Goal: Download file/media

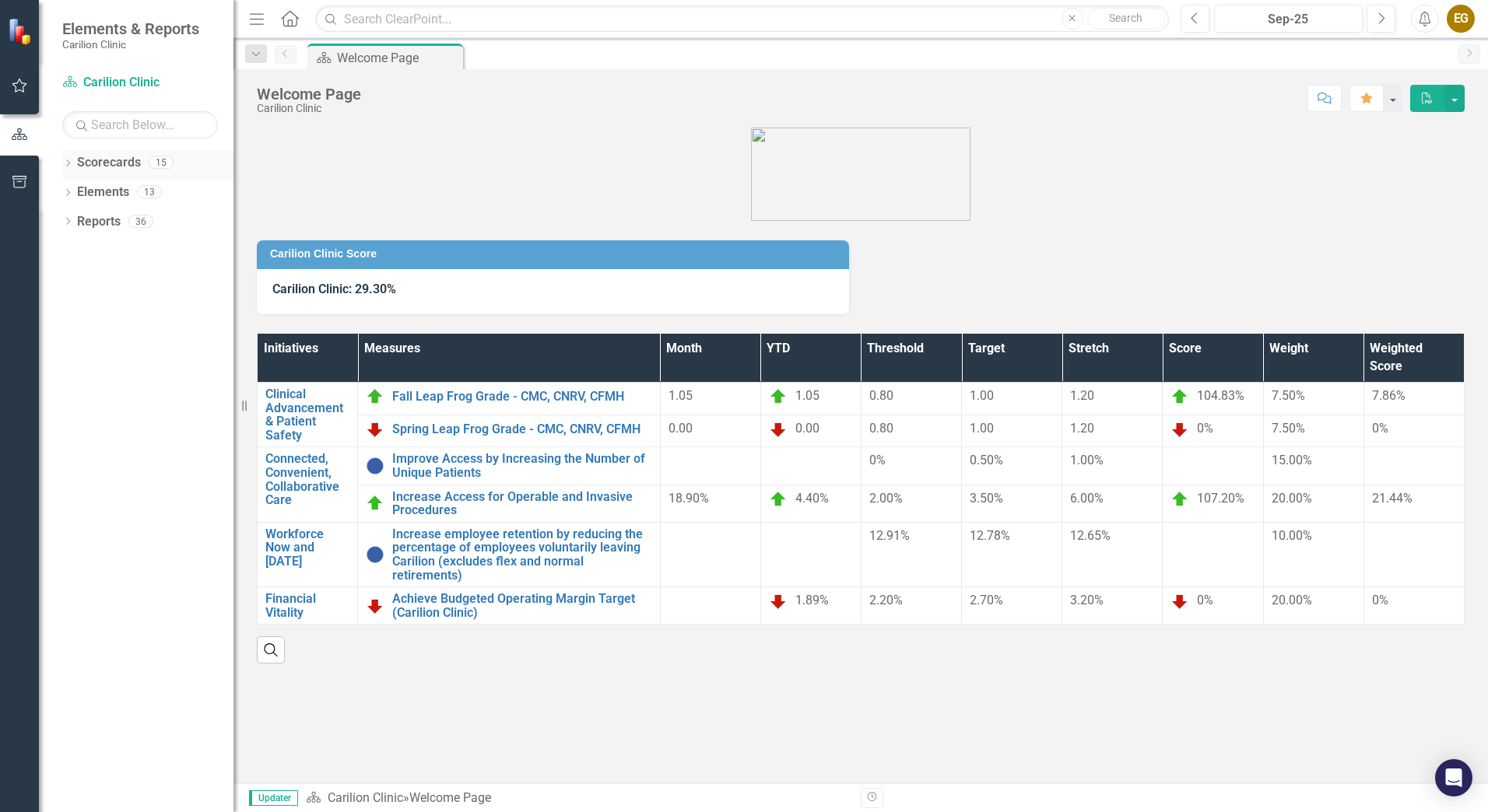
click at [64, 160] on icon "Dropdown" at bounding box center [68, 163] width 11 height 8
click at [1453, 95] on button "button" at bounding box center [1454, 98] width 20 height 27
click at [1417, 153] on link "PDF Export to PDF" at bounding box center [1401, 158] width 126 height 29
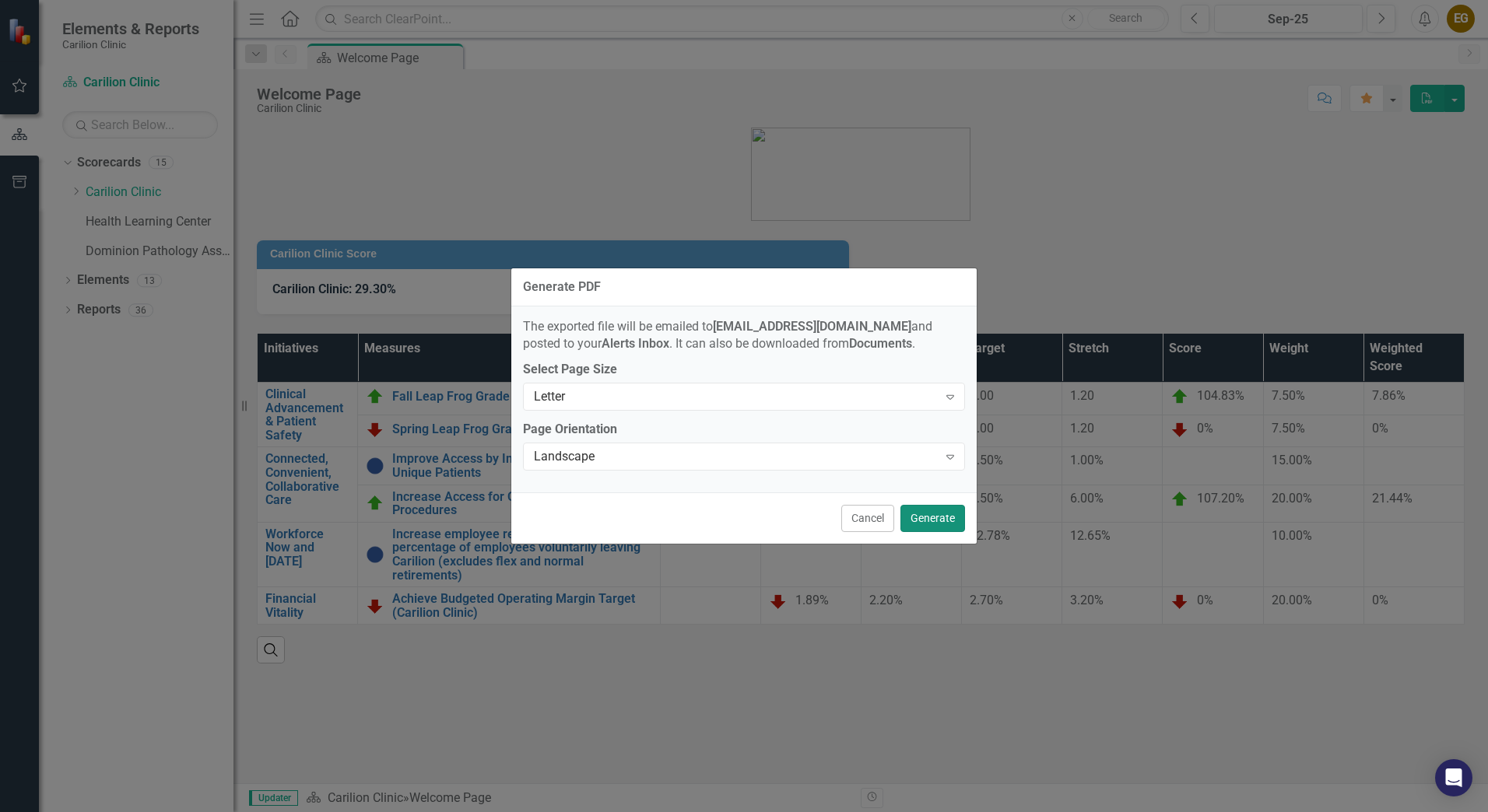
click at [948, 521] on button "Generate" at bounding box center [932, 519] width 64 height 27
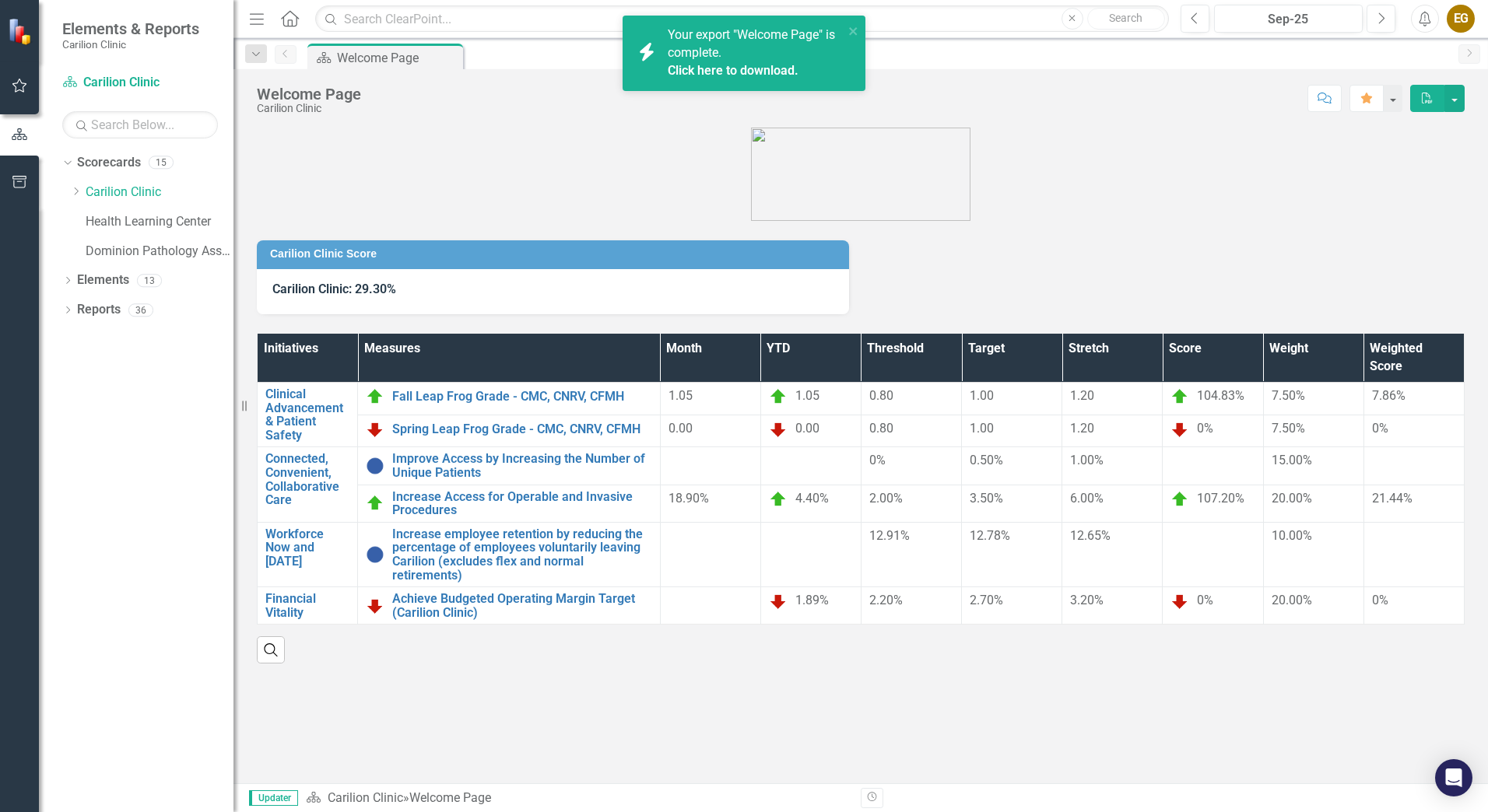
click at [768, 59] on div "Your export "Welcome Page" is complete. Click here to download." at bounding box center [756, 53] width 176 height 54
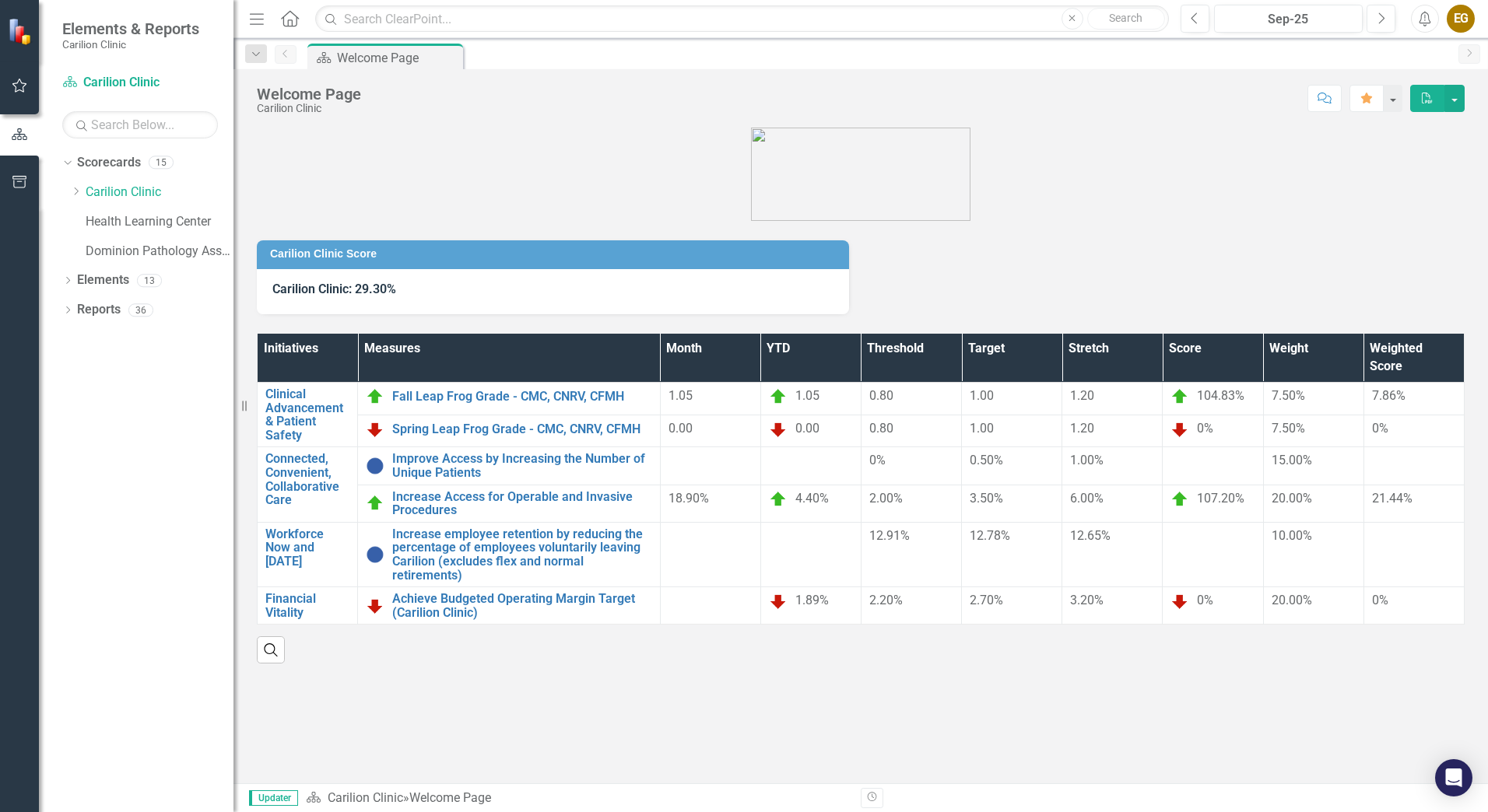
drag, startPoint x: 1226, startPoint y: 233, endPoint x: 1235, endPoint y: 220, distance: 15.8
click at [1226, 233] on div "Carilion Clinic Score Carilion Clinic: 29.30%" at bounding box center [860, 267] width 1231 height 94
click at [1463, 198] on figure at bounding box center [861, 173] width 1208 height 94
click at [1100, 223] on div "Carilion Clinic Score Carilion Clinic: 29.30%" at bounding box center [860, 267] width 1231 height 94
click at [1456, 102] on button "button" at bounding box center [1454, 98] width 20 height 27
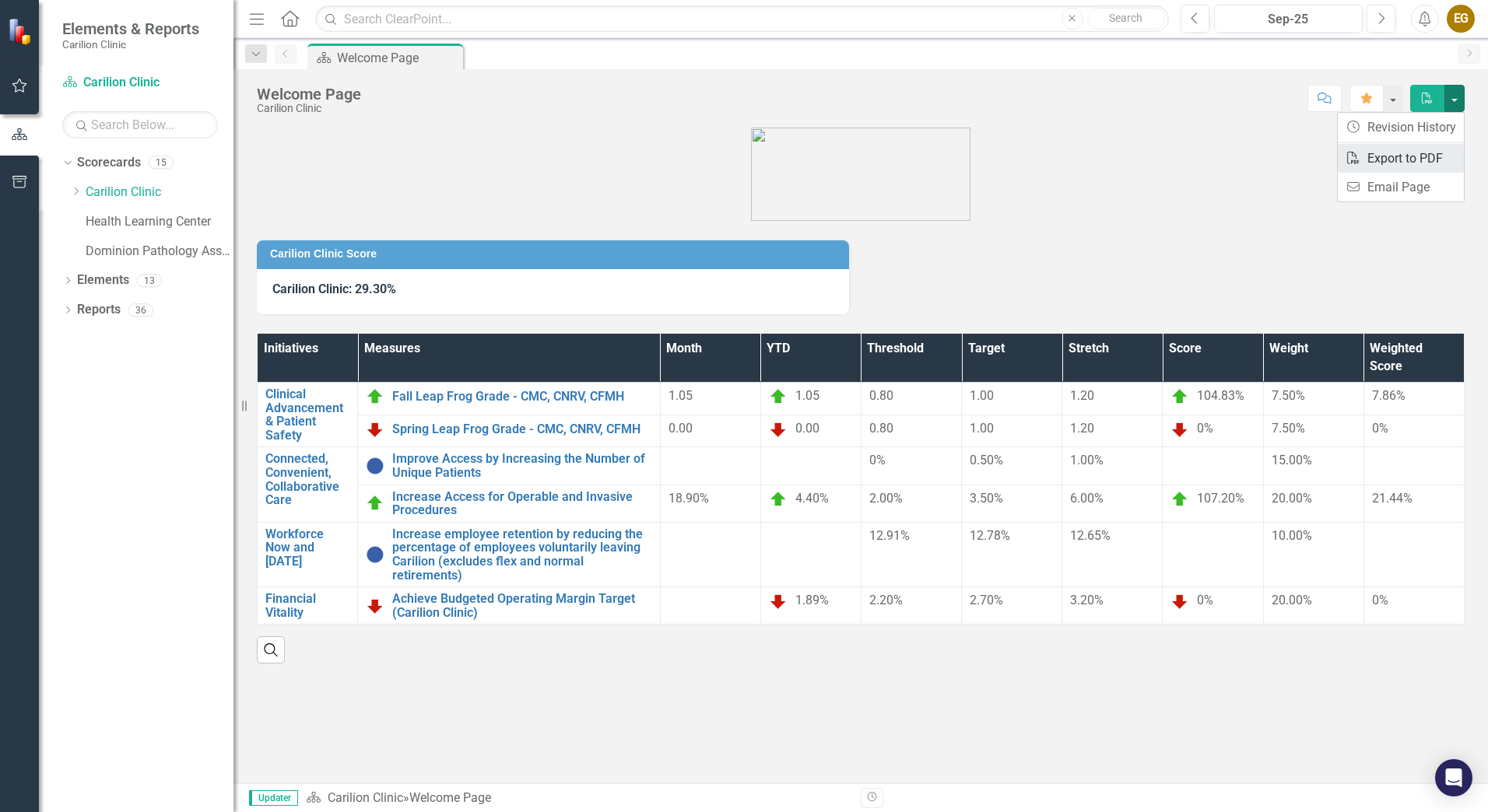
click at [1405, 153] on link "PDF Export to PDF" at bounding box center [1401, 158] width 126 height 29
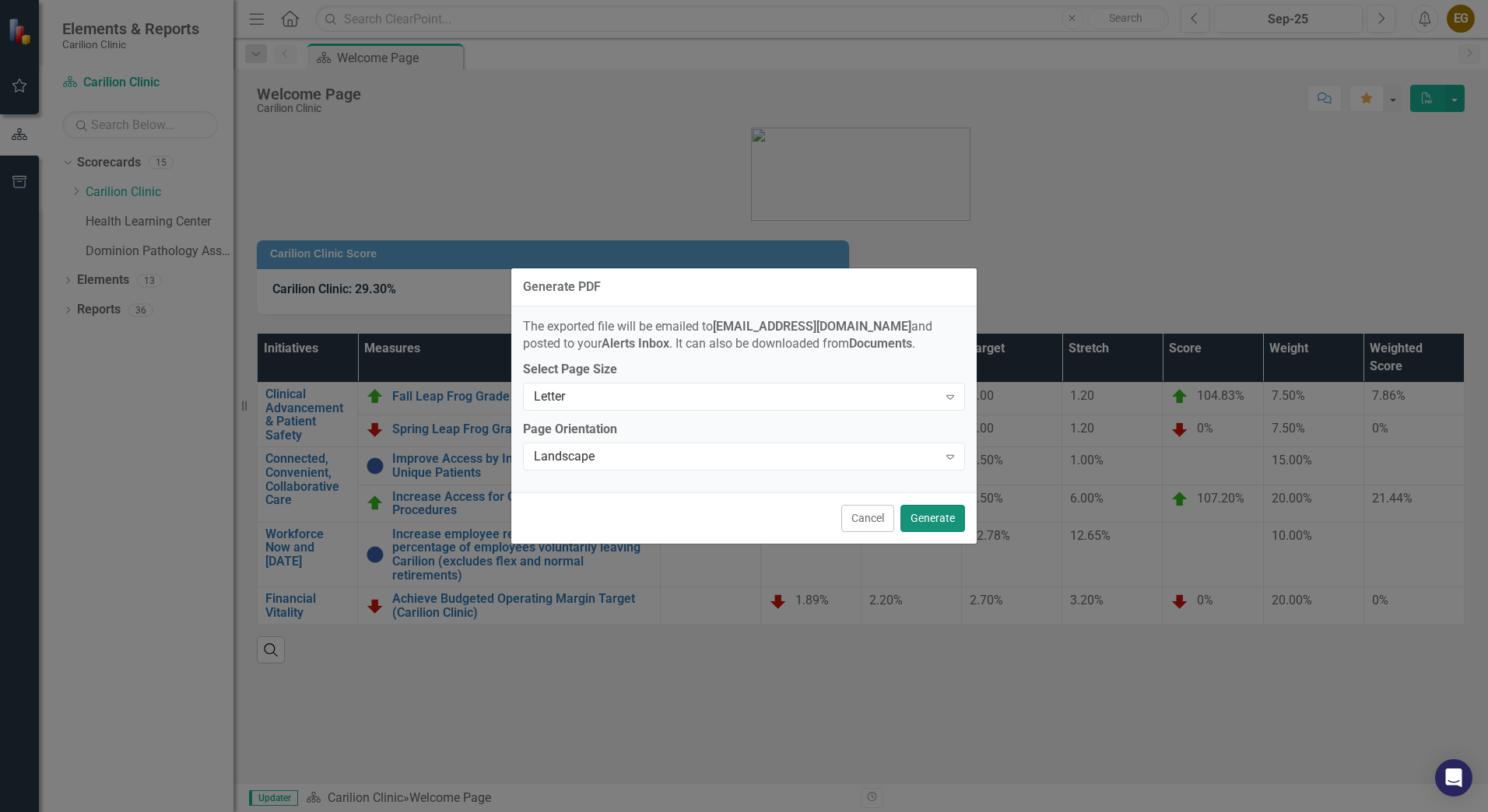
click at [933, 524] on button "Generate" at bounding box center [932, 519] width 64 height 27
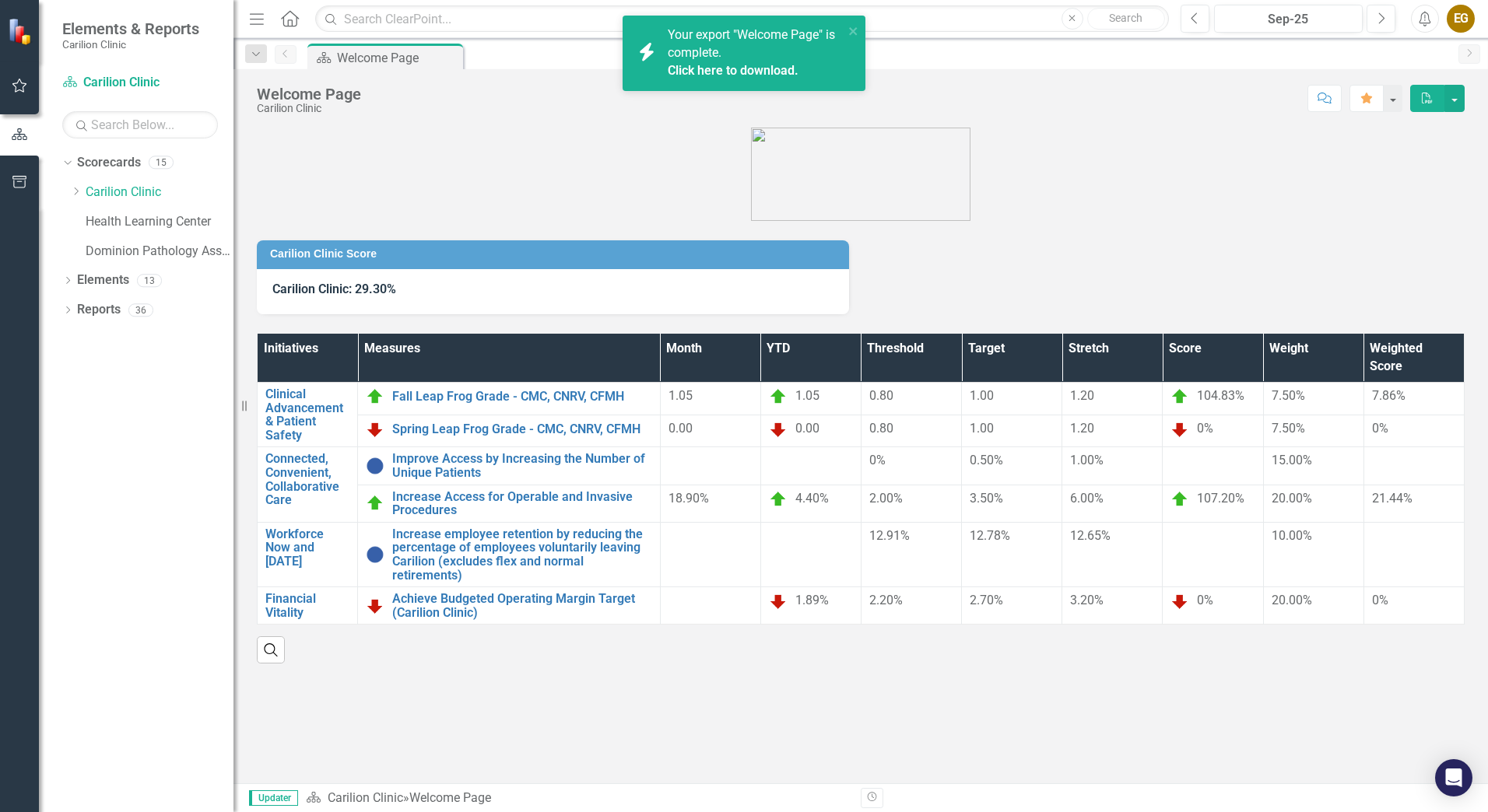
click at [734, 63] on link "Click here to download." at bounding box center [733, 70] width 131 height 15
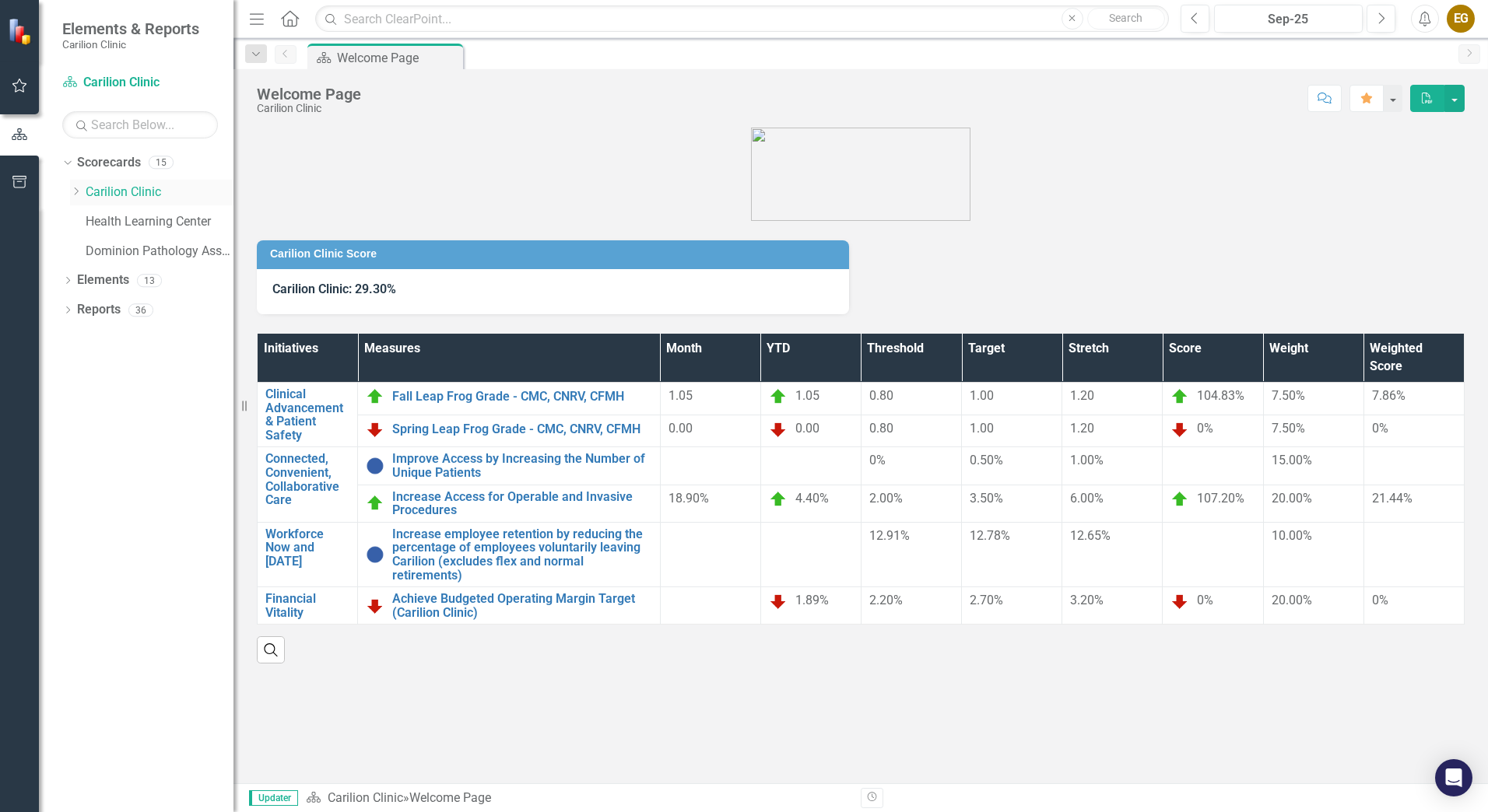
click at [79, 193] on icon "Dropdown" at bounding box center [75, 192] width 12 height 9
click at [152, 224] on link "Department of Orthopaedics" at bounding box center [167, 223] width 133 height 18
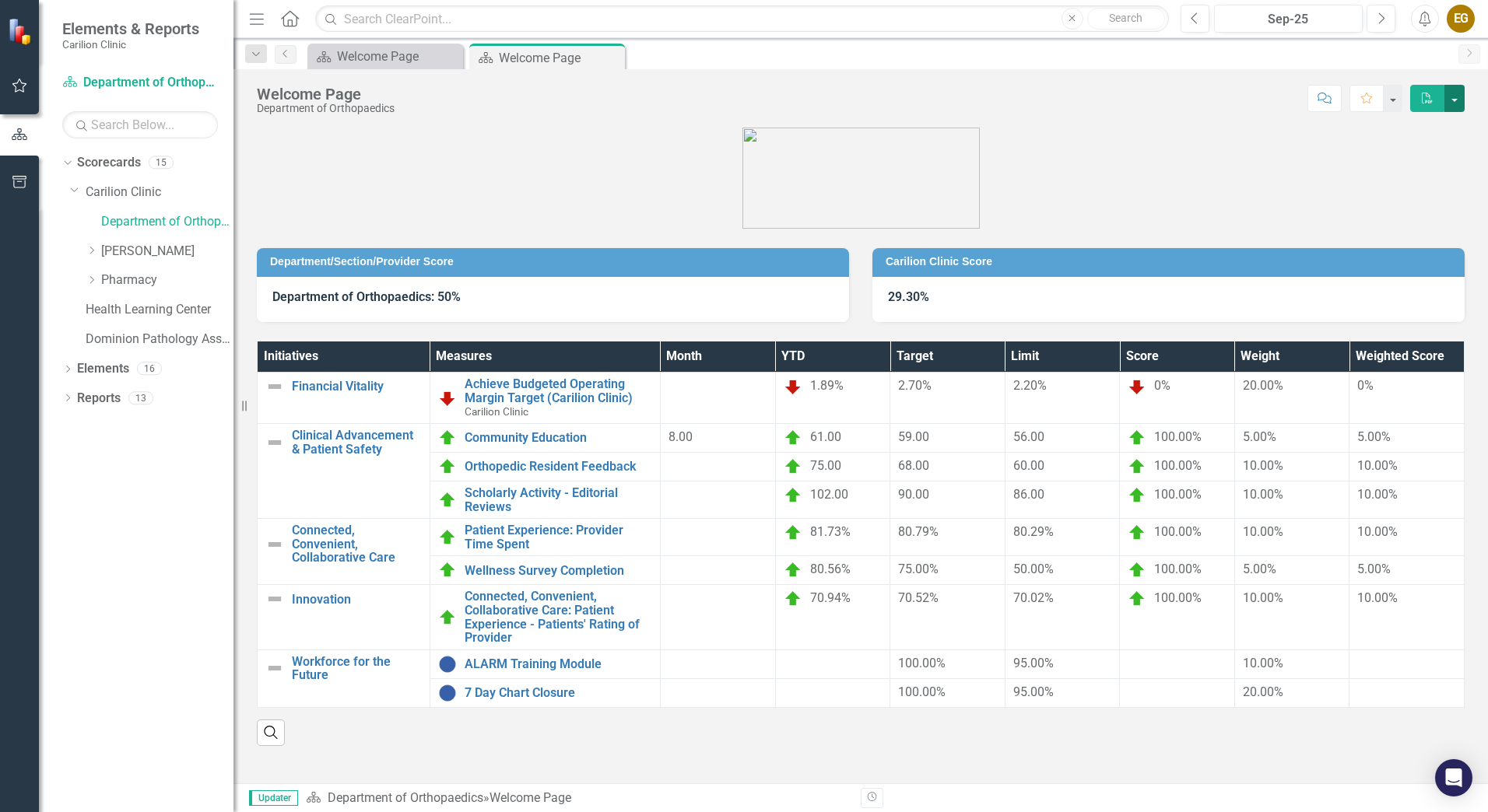
click at [1450, 104] on button "button" at bounding box center [1454, 98] width 20 height 27
click at [1394, 164] on link "PDF Export to PDF" at bounding box center [1401, 158] width 126 height 29
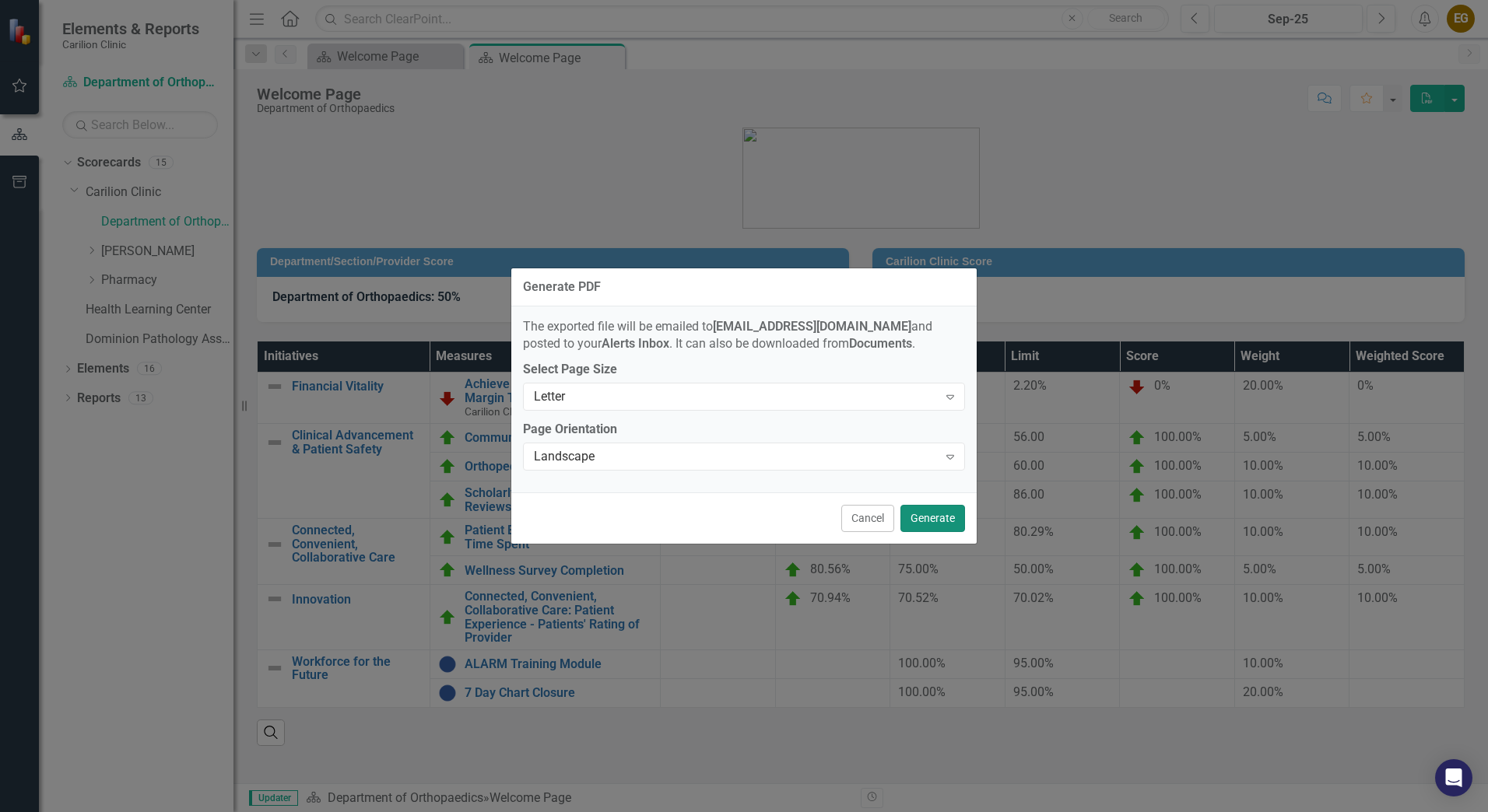
click at [931, 524] on button "Generate" at bounding box center [932, 519] width 64 height 27
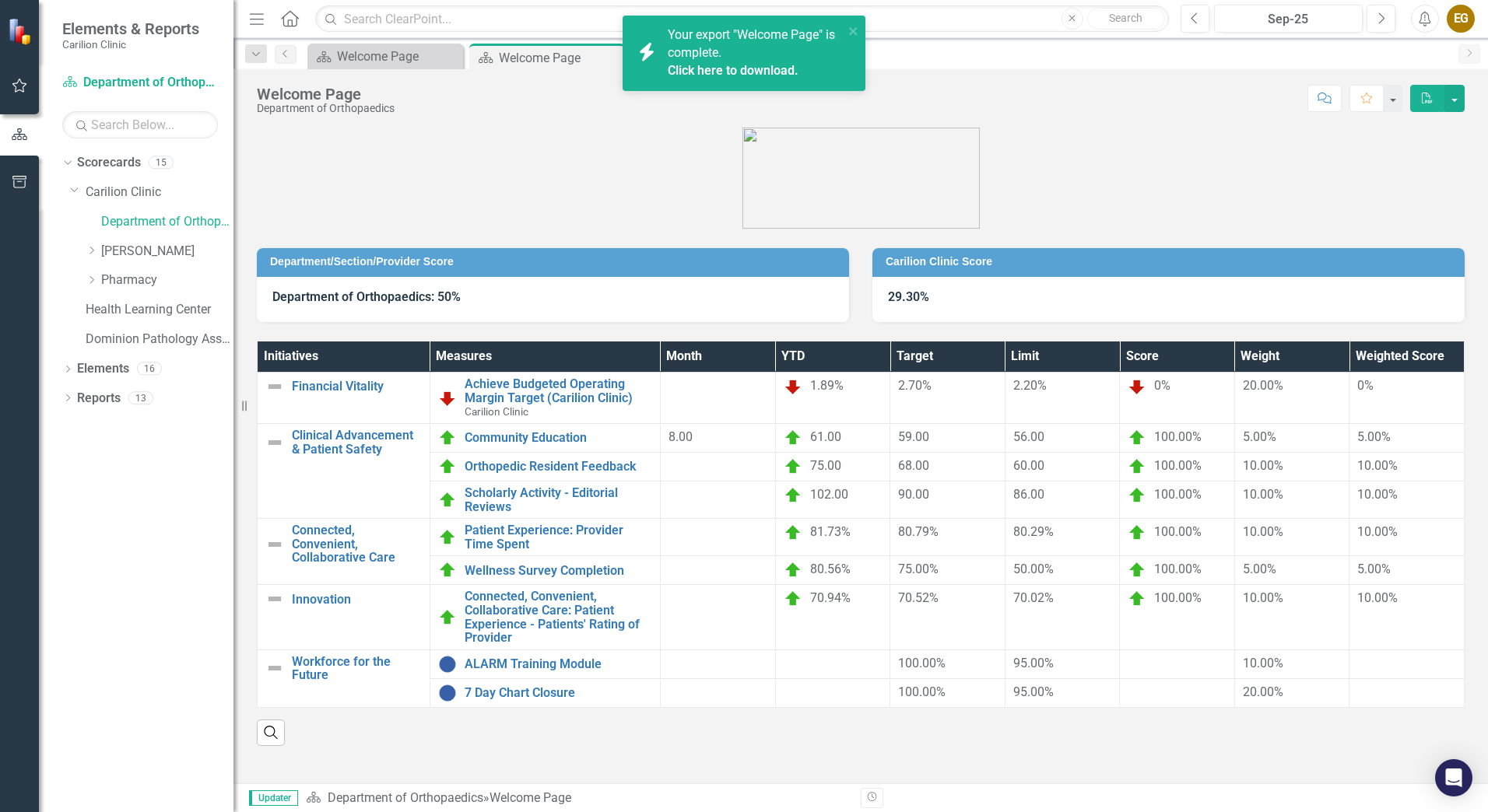
click at [735, 54] on div "Your export "Welcome Page" is complete. Click here to download." at bounding box center [756, 53] width 176 height 54
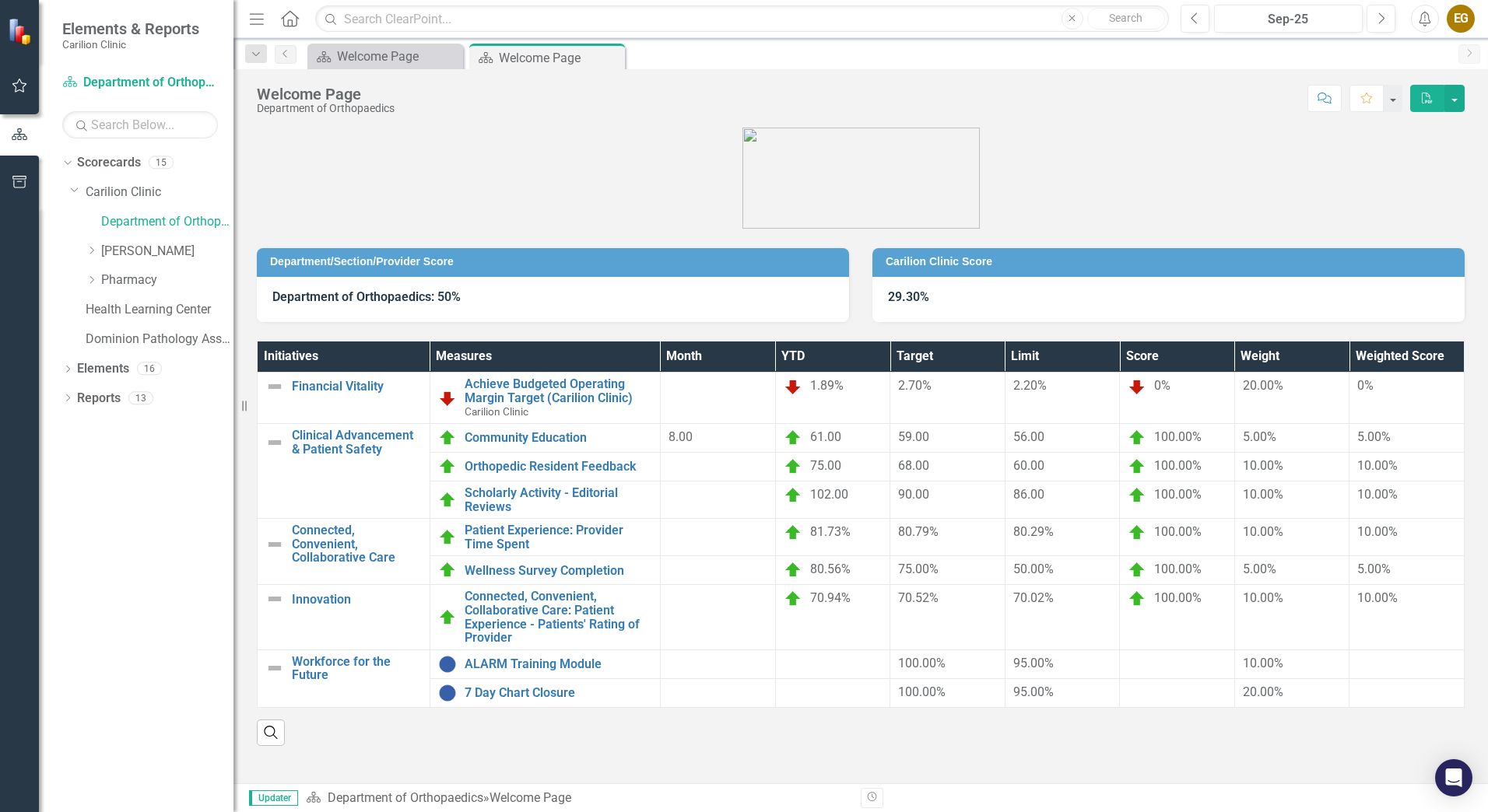
drag, startPoint x: 639, startPoint y: 187, endPoint x: 679, endPoint y: 191, distance: 40.2
click at [639, 186] on figure at bounding box center [861, 177] width 1208 height 101
click at [1458, 104] on button "button" at bounding box center [1454, 98] width 20 height 27
click at [1410, 163] on link "PDF Export to PDF" at bounding box center [1401, 158] width 126 height 29
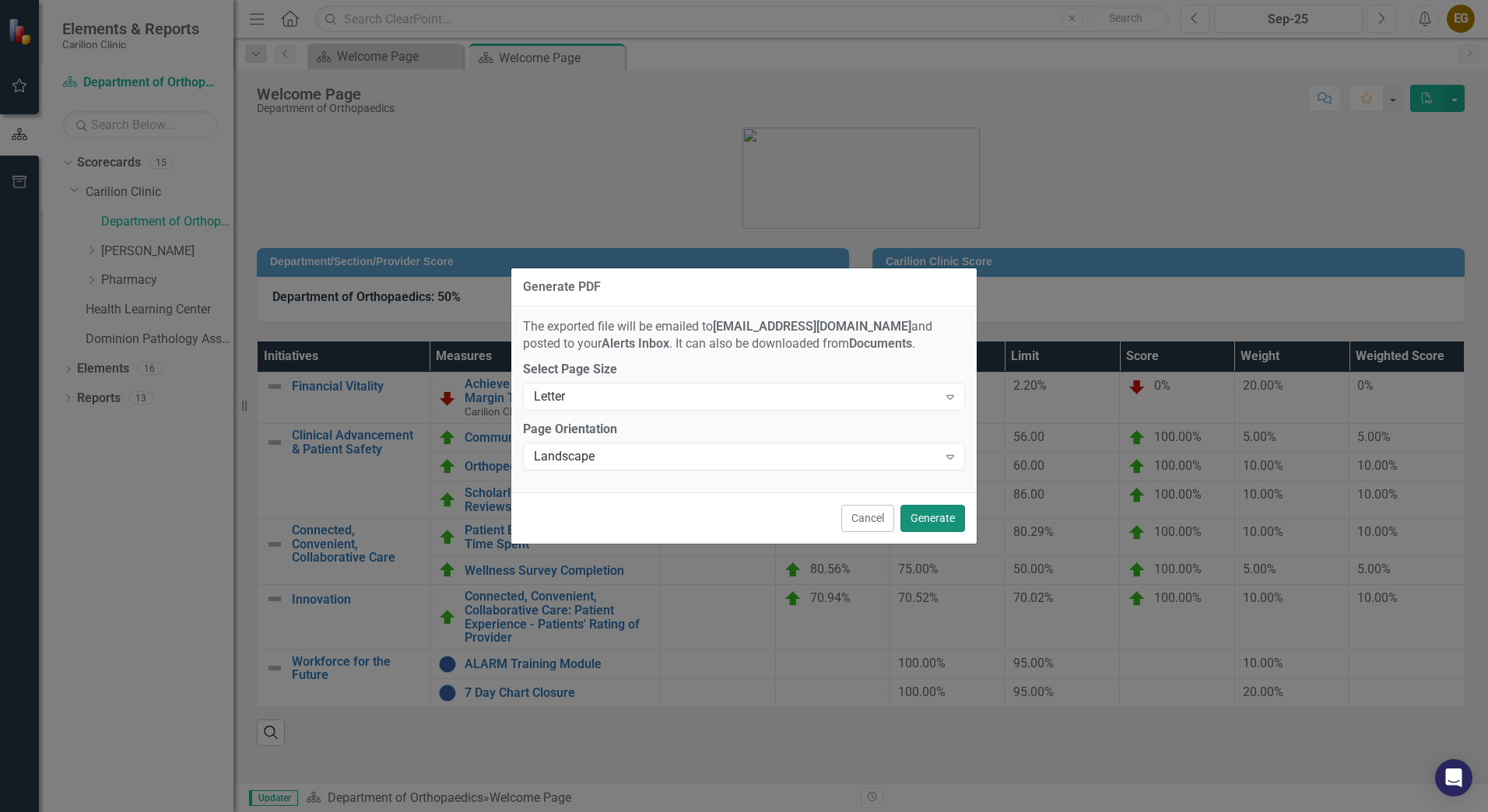
click at [926, 519] on button "Generate" at bounding box center [932, 519] width 64 height 27
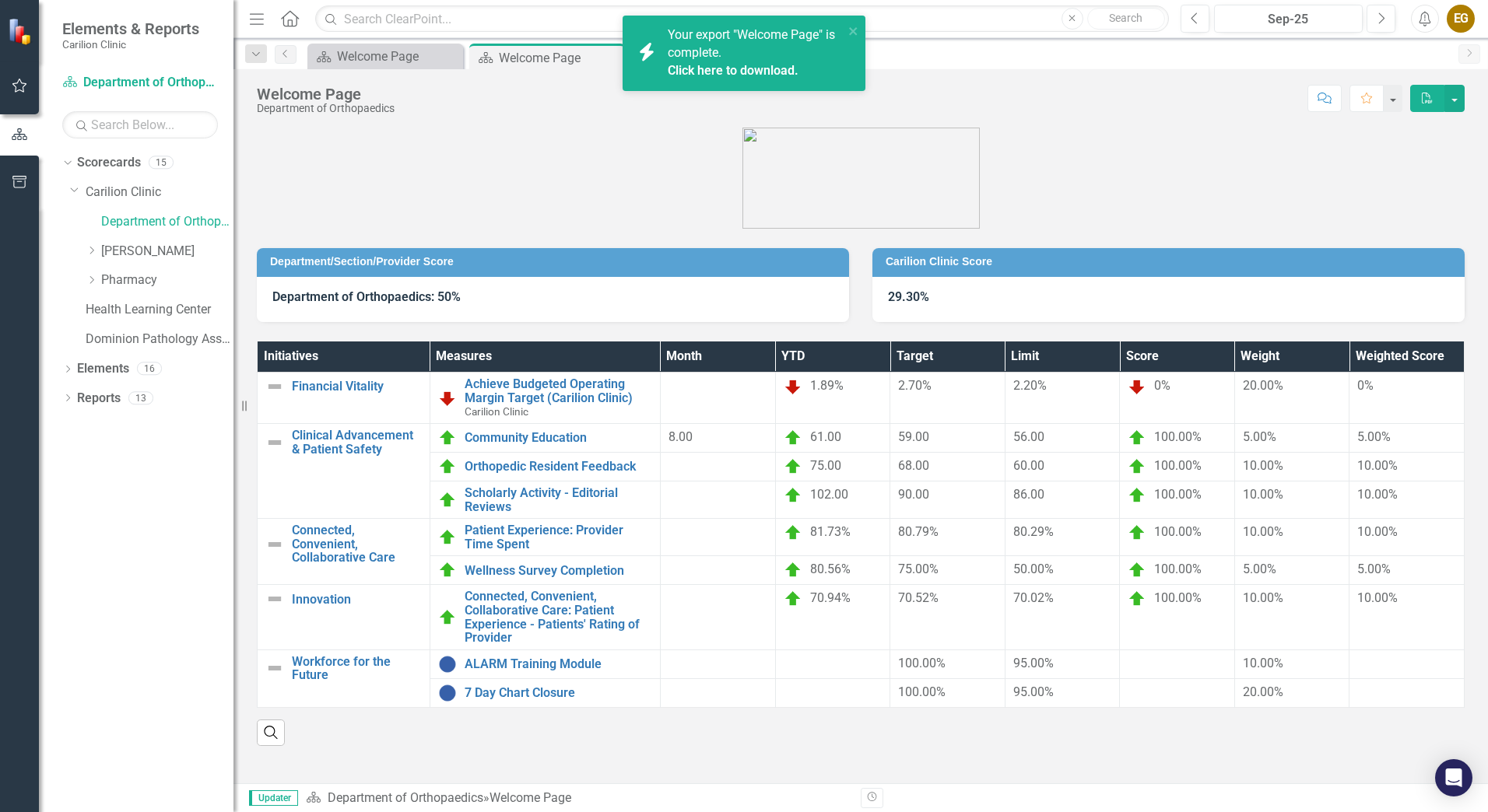
click at [727, 63] on div "Click here to download." at bounding box center [753, 72] width 172 height 18
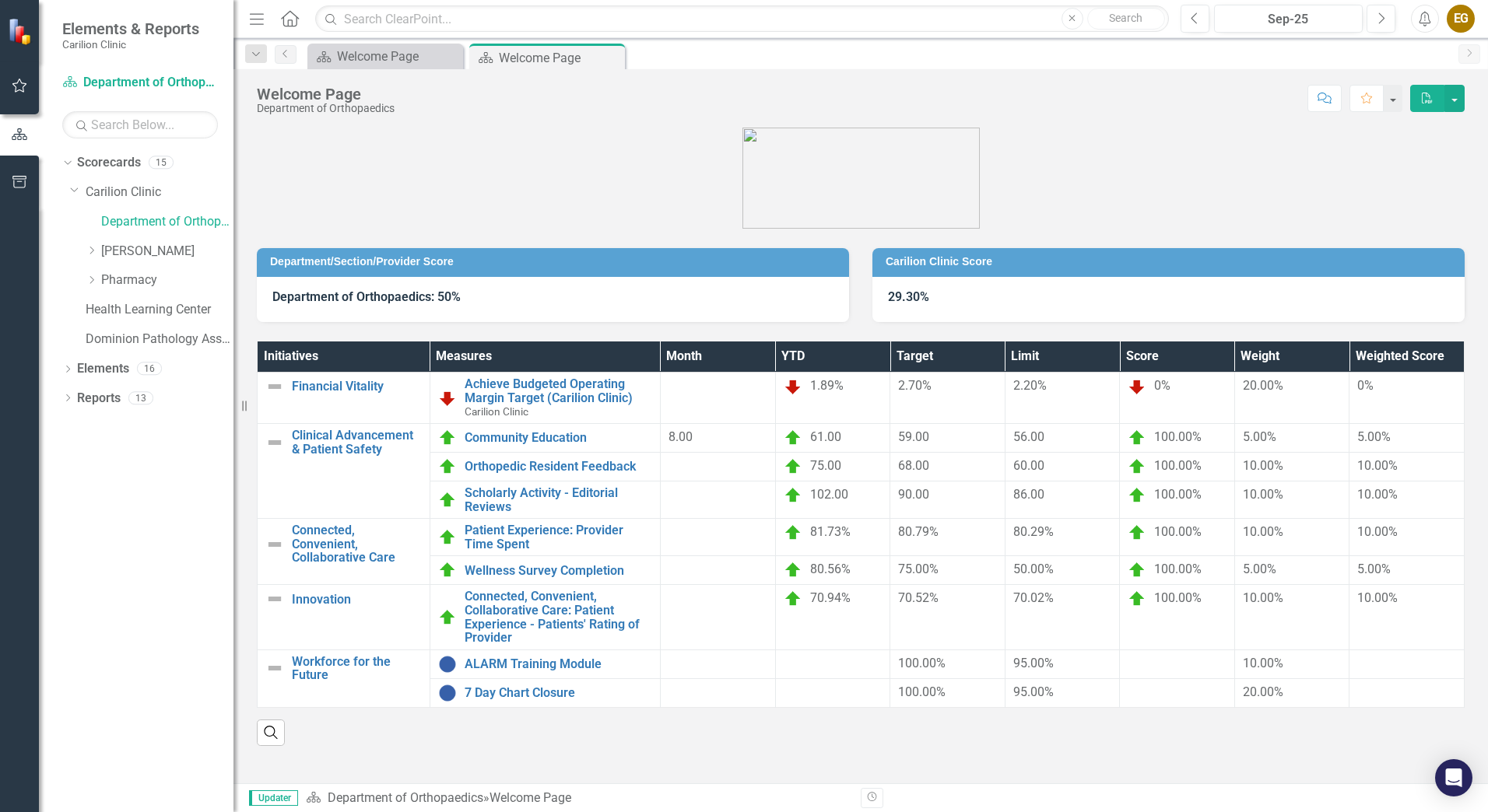
drag, startPoint x: 610, startPoint y: 116, endPoint x: 1056, endPoint y: 111, distance: 446.0
click at [1044, 111] on div "Score: N/A Sep-25 Completed Comment Favorite PDF" at bounding box center [933, 97] width 1062 height 26
click at [1454, 98] on button "button" at bounding box center [1454, 98] width 20 height 27
click at [1389, 149] on link "PDF Export to PDF" at bounding box center [1401, 158] width 126 height 29
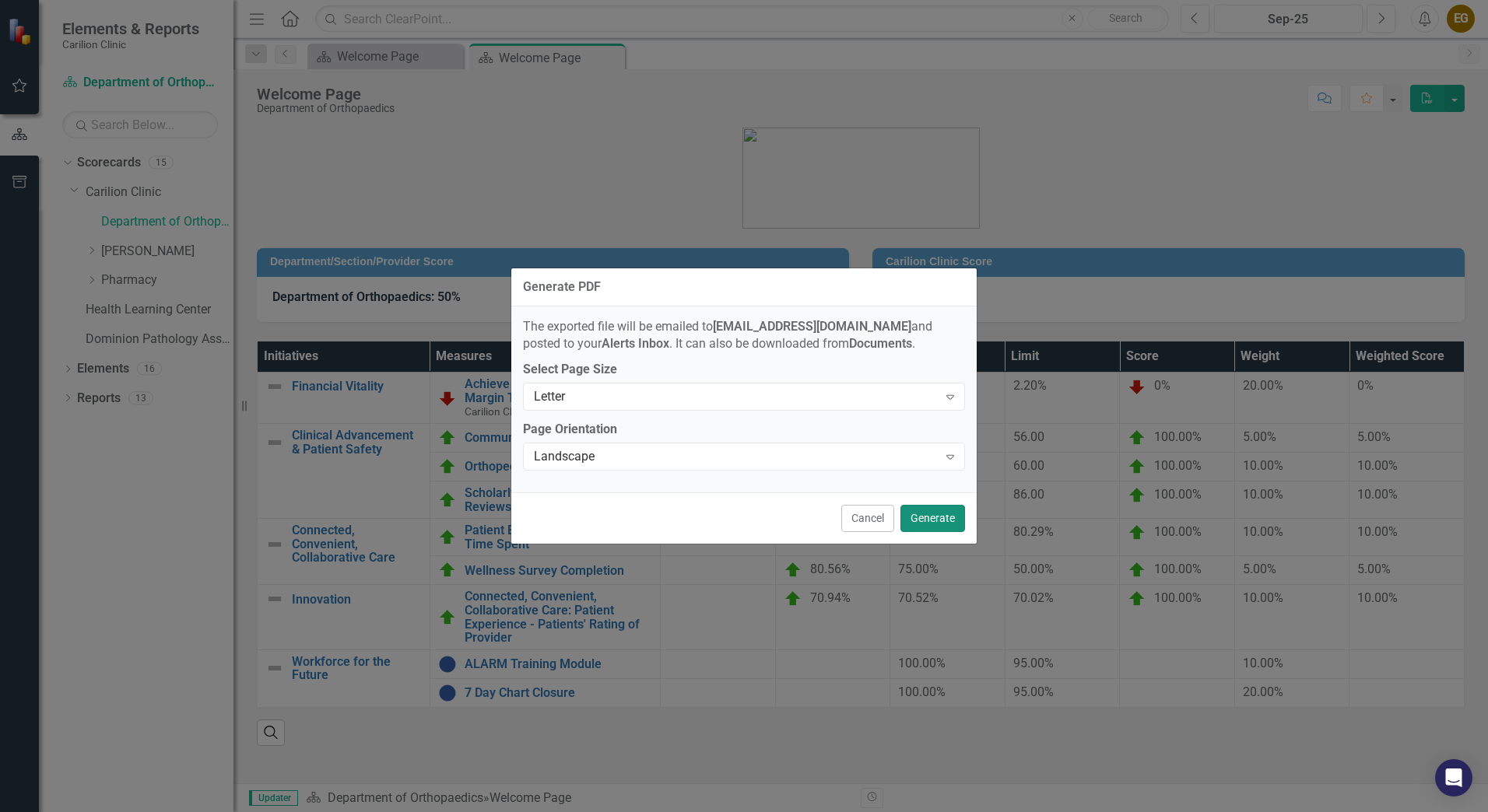
click at [933, 513] on button "Generate" at bounding box center [932, 519] width 64 height 27
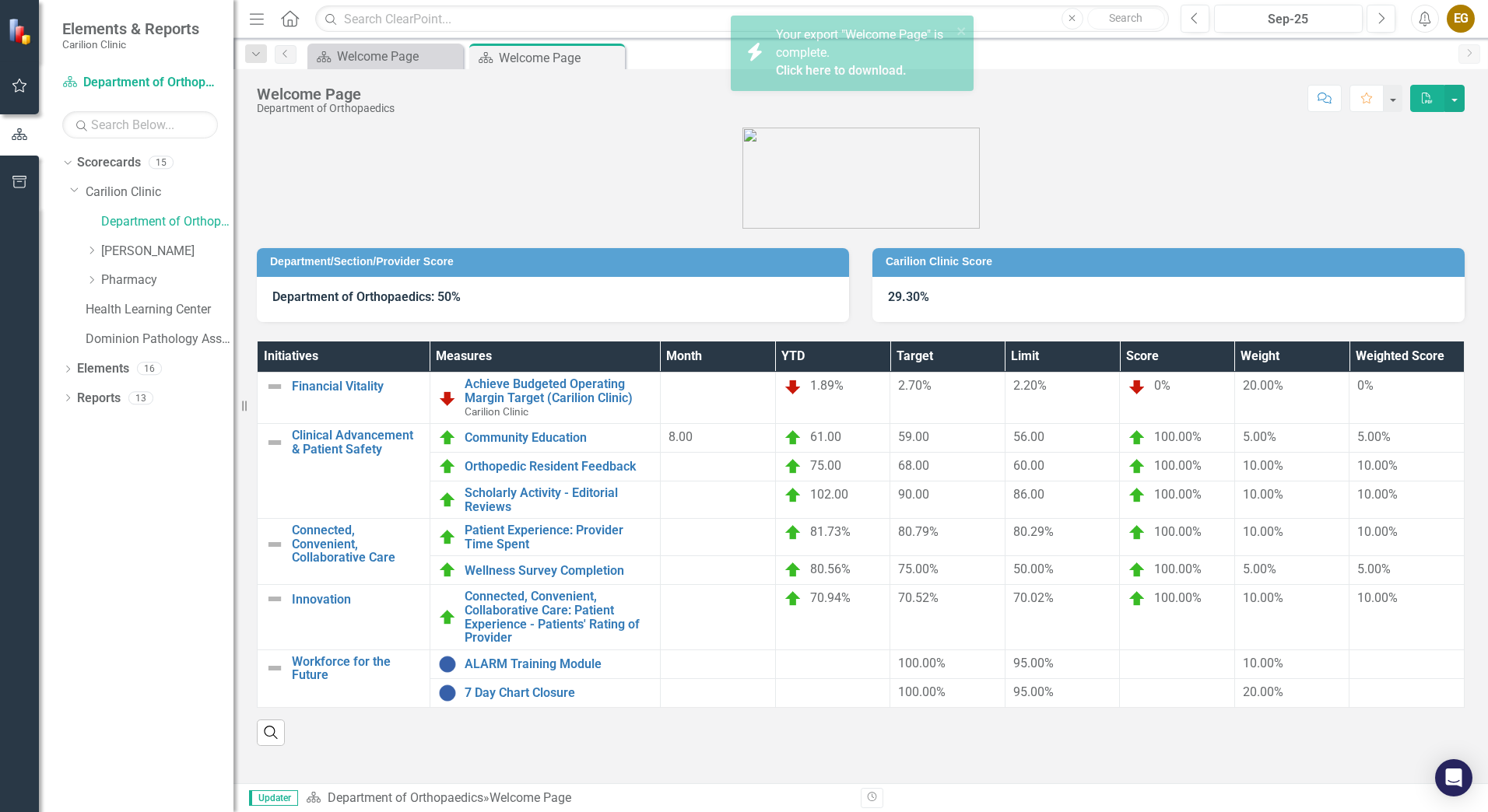
click at [798, 41] on span "Your export "Welcome Page" is complete. Click here to download." at bounding box center [861, 54] width 172 height 53
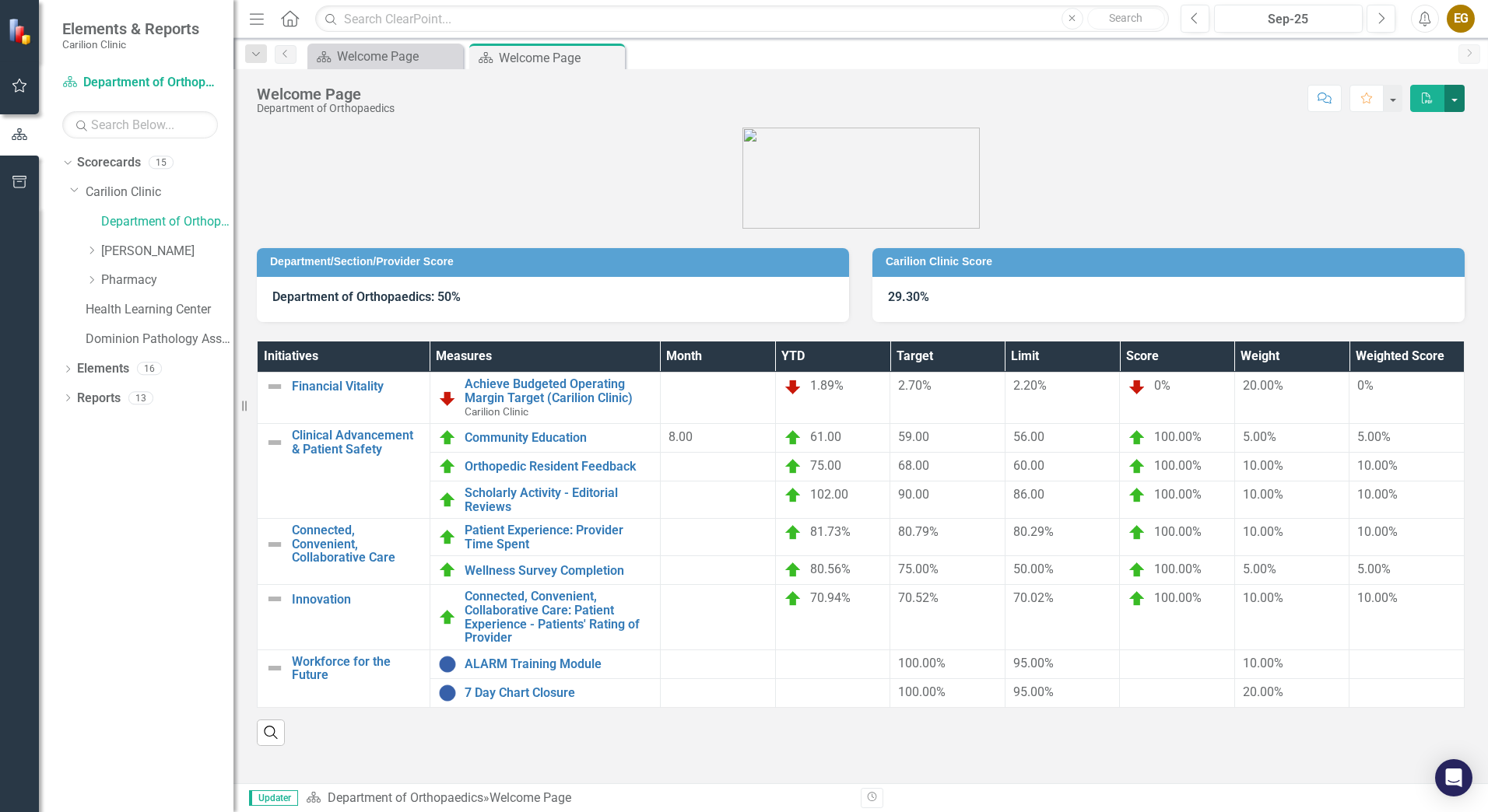
click at [1452, 103] on button "button" at bounding box center [1454, 98] width 20 height 27
click at [1401, 160] on link "PDF Export to PDF" at bounding box center [1401, 158] width 126 height 29
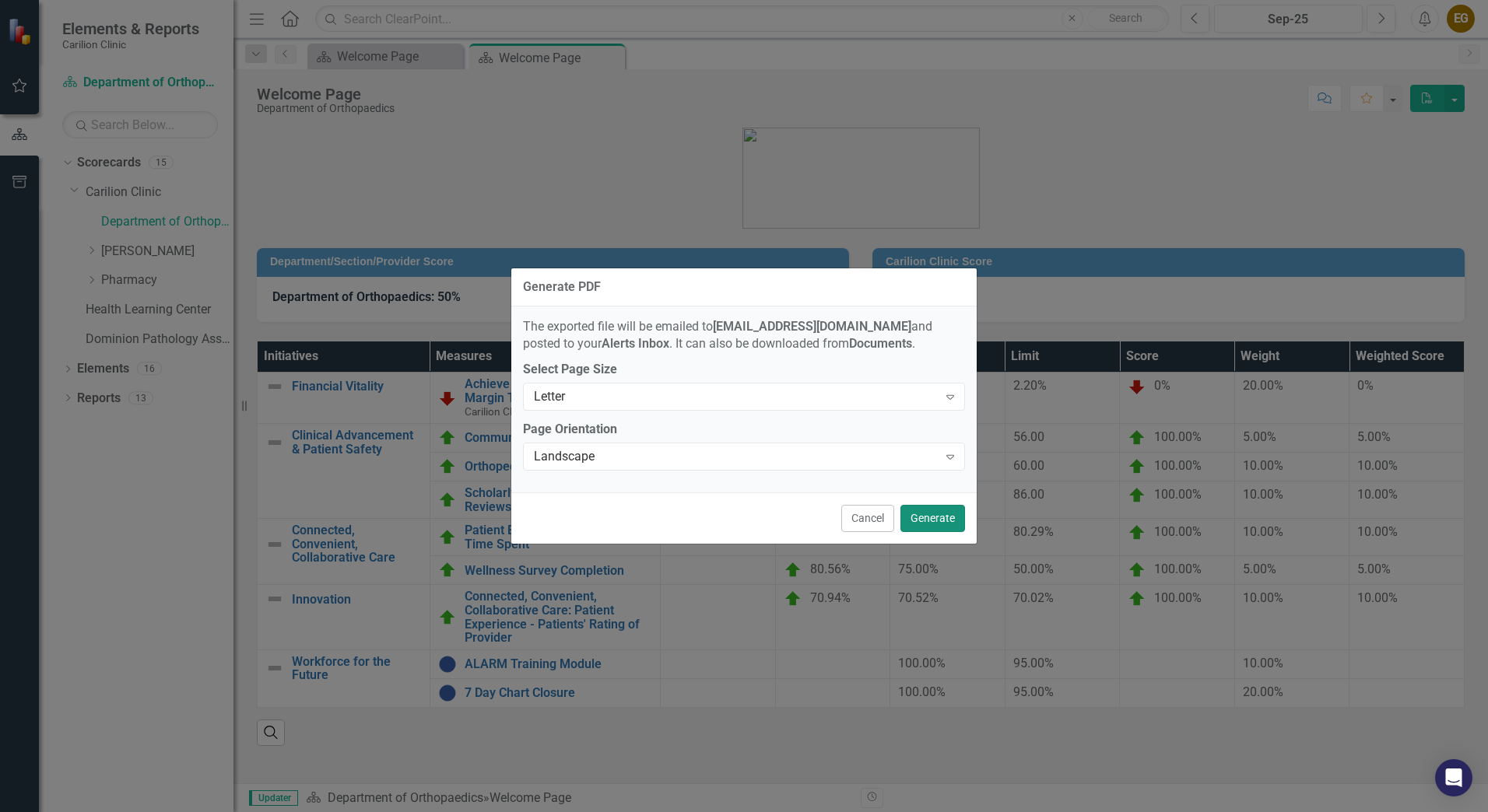
click at [953, 523] on button "Generate" at bounding box center [932, 519] width 64 height 27
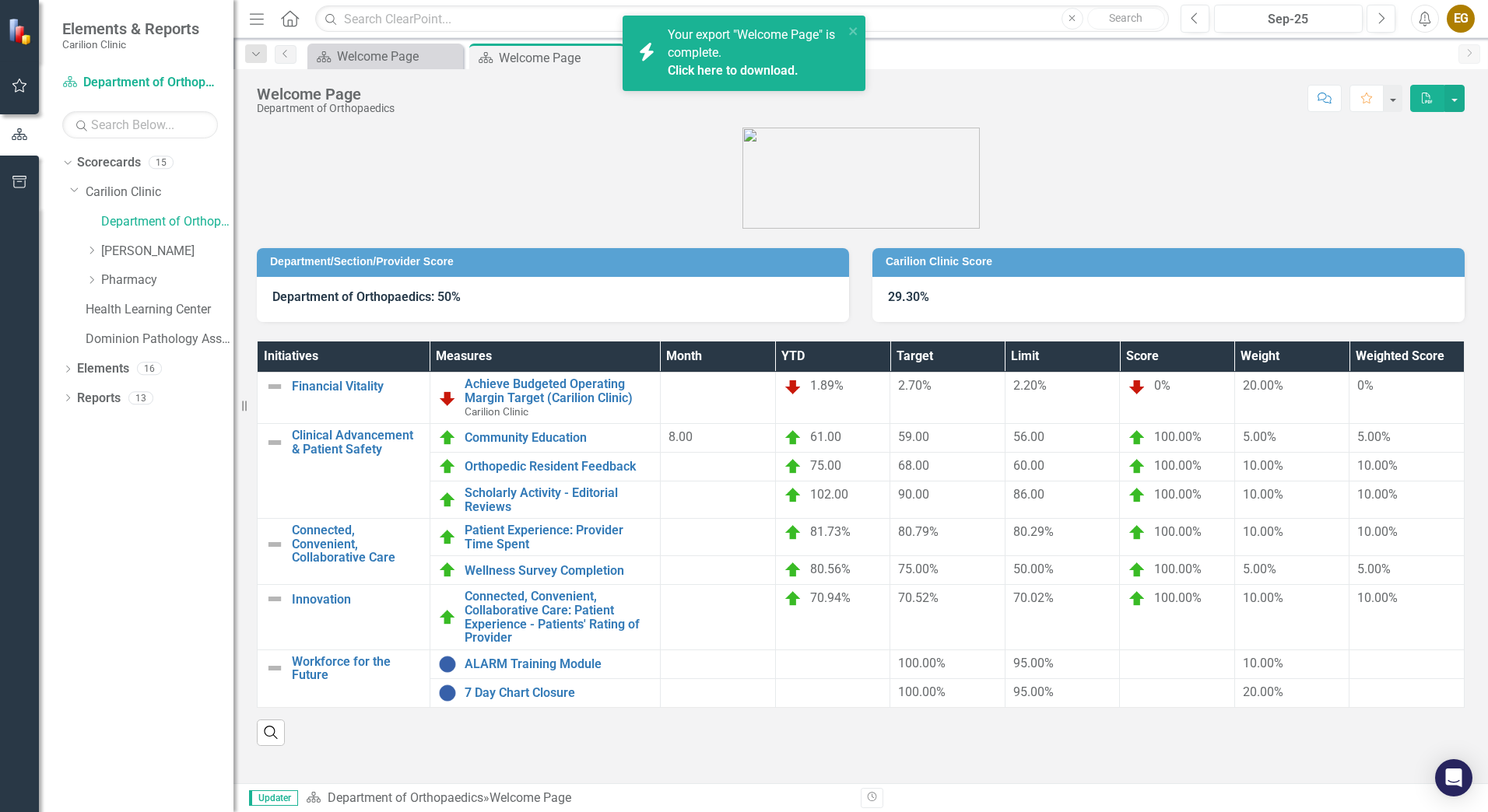
click at [728, 71] on link "Click here to download." at bounding box center [733, 70] width 131 height 15
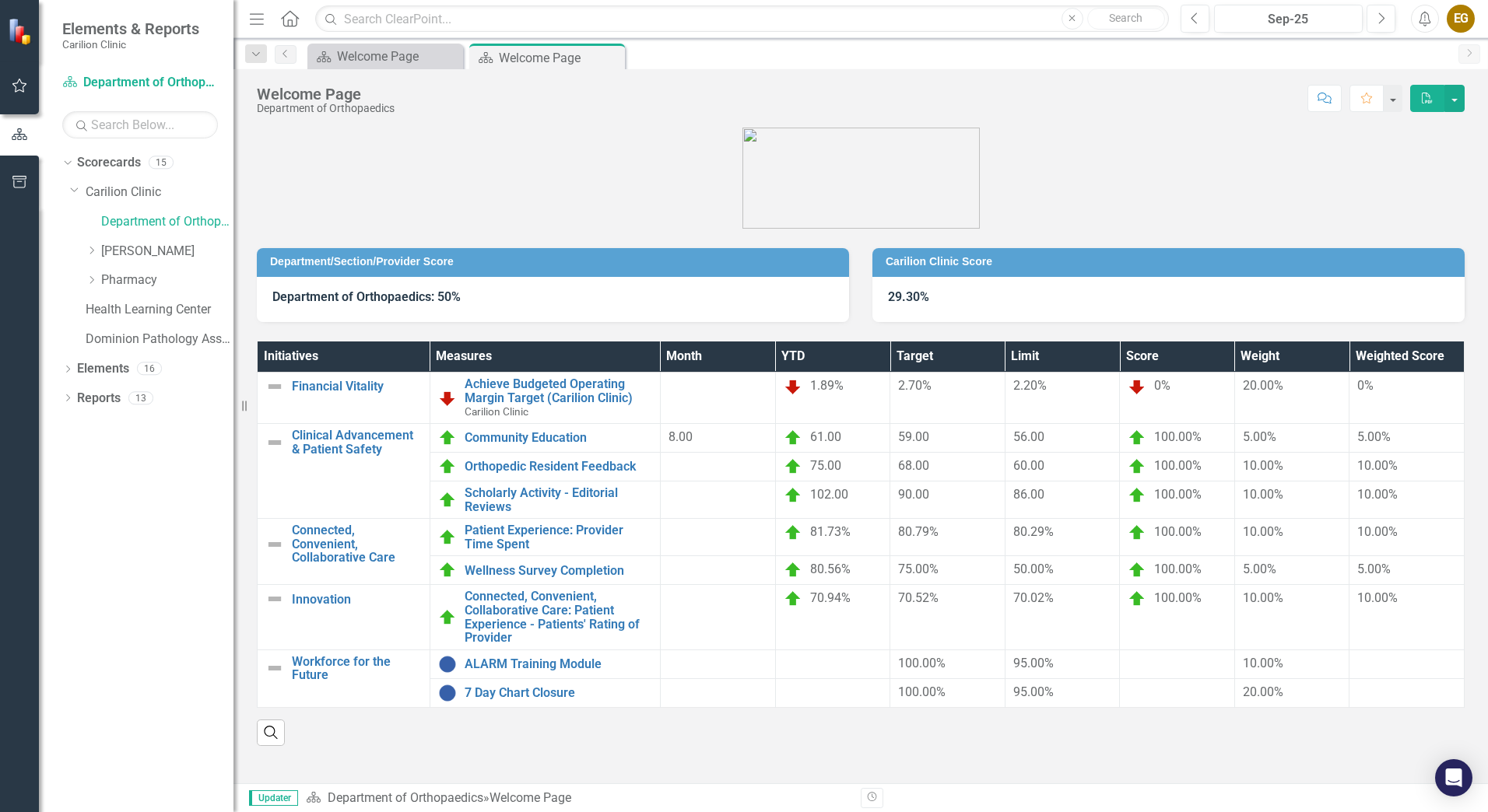
click at [1461, 25] on div "EG" at bounding box center [1461, 18] width 28 height 28
click at [1411, 198] on link "Logout Log Out" at bounding box center [1412, 196] width 123 height 29
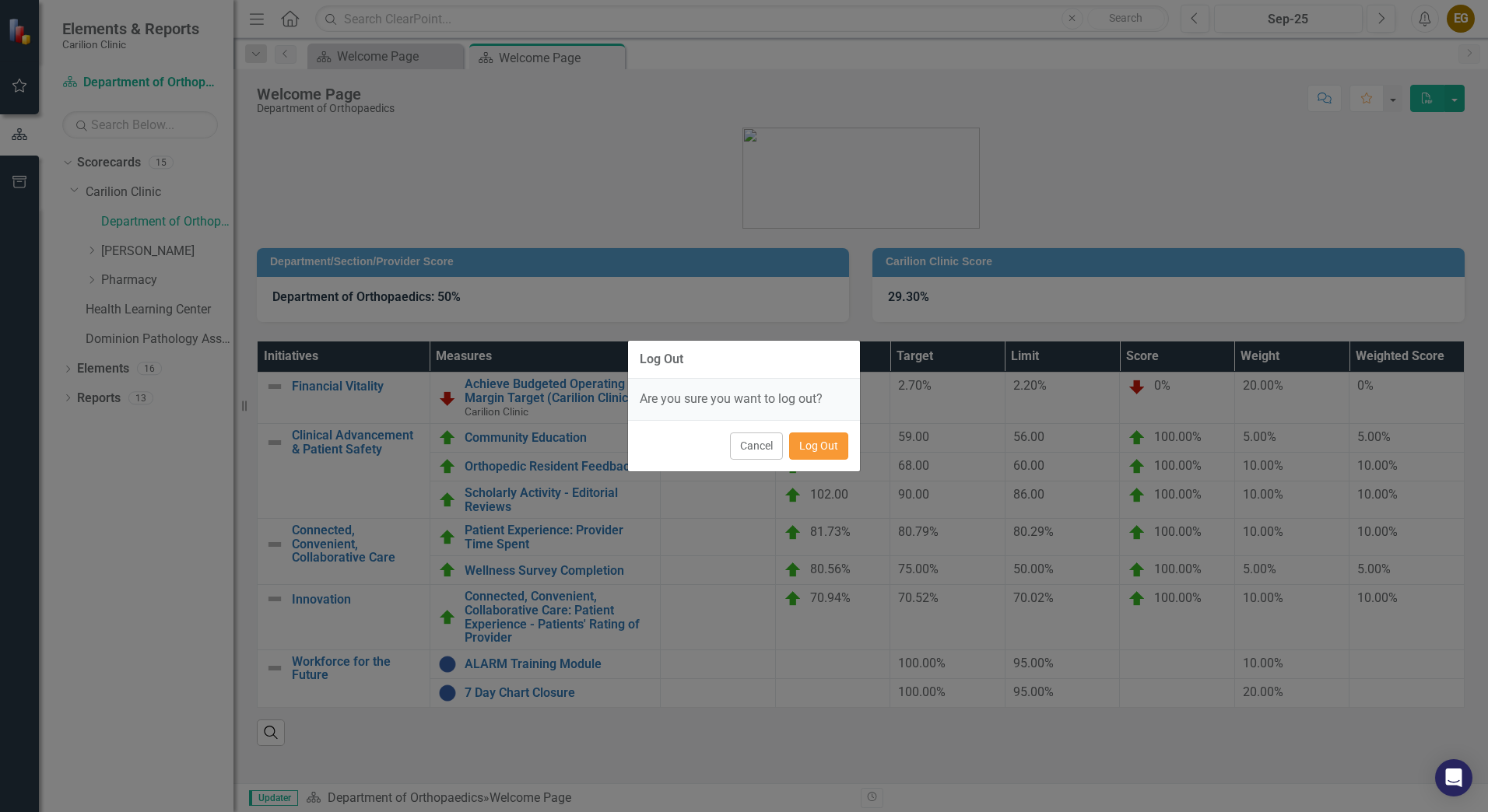
click at [835, 441] on button "Log Out" at bounding box center [818, 446] width 59 height 27
